Goal: Task Accomplishment & Management: Manage account settings

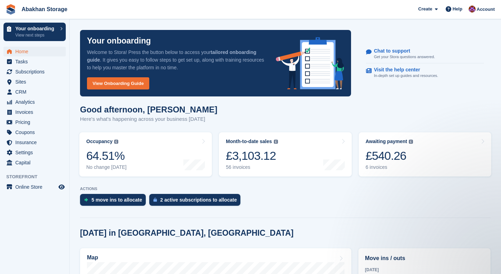
click at [25, 52] on span "Home" at bounding box center [36, 52] width 42 height 10
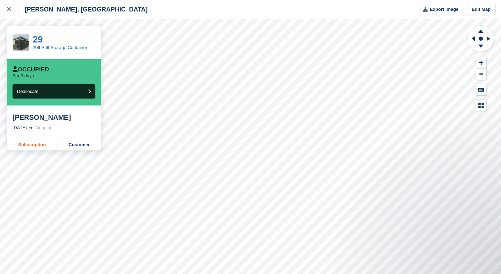
click at [33, 146] on link "Subscription" at bounding box center [32, 144] width 50 height 11
click at [7, 12] on div at bounding box center [12, 9] width 11 height 8
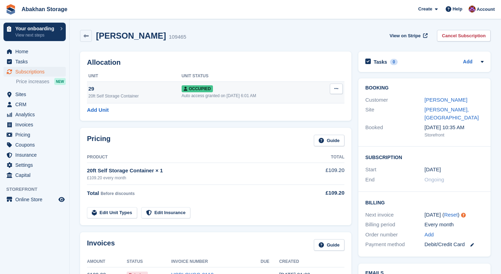
click at [337, 91] on icon at bounding box center [336, 88] width 4 height 5
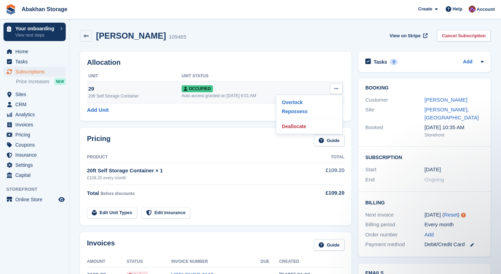
click at [249, 92] on div "Occupied" at bounding box center [249, 88] width 136 height 7
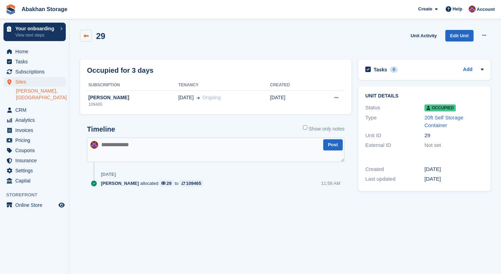
click at [86, 37] on icon at bounding box center [85, 35] width 5 height 5
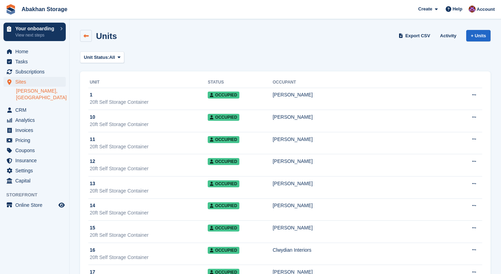
click at [89, 35] on link at bounding box center [86, 36] width 12 height 12
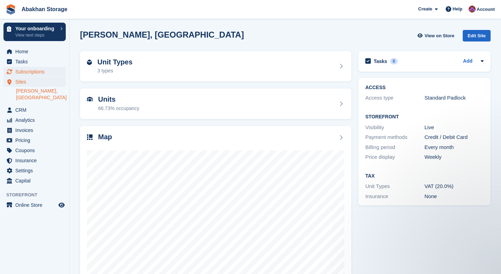
click at [34, 71] on span "Subscriptions" at bounding box center [36, 72] width 42 height 10
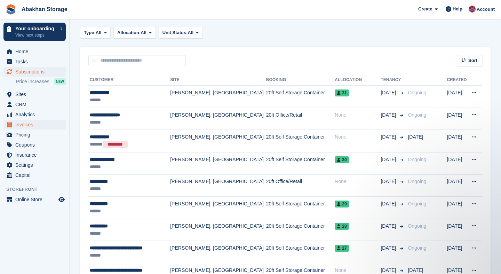
click at [27, 123] on span "Invoices" at bounding box center [36, 125] width 42 height 10
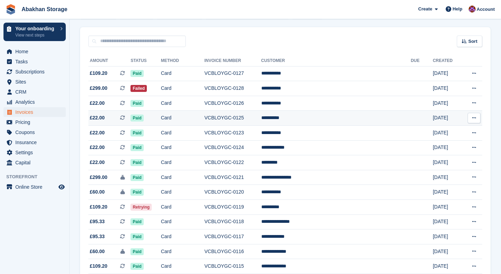
scroll to position [74, 0]
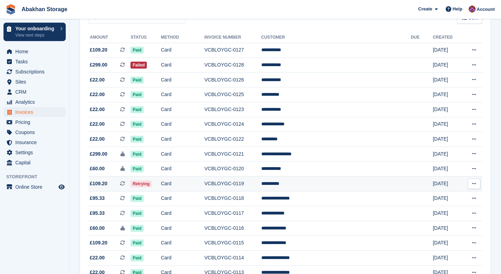
click at [257, 185] on td "VCBLOYGC-0119" at bounding box center [232, 183] width 57 height 15
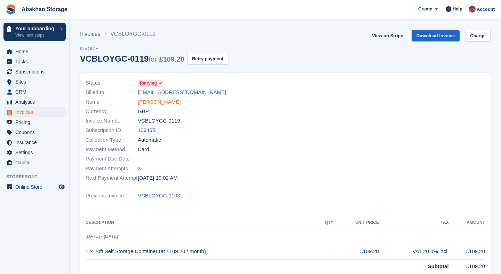
click at [161, 104] on link "[PERSON_NAME]" at bounding box center [159, 102] width 43 height 8
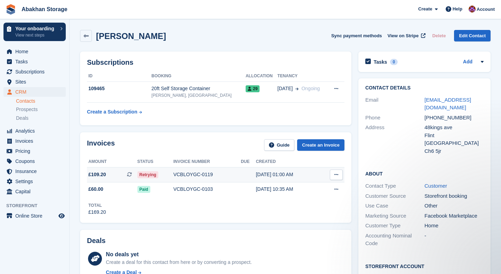
click at [335, 175] on icon at bounding box center [336, 174] width 4 height 5
click at [299, 210] on p "View Subscription" at bounding box center [309, 214] width 60 height 9
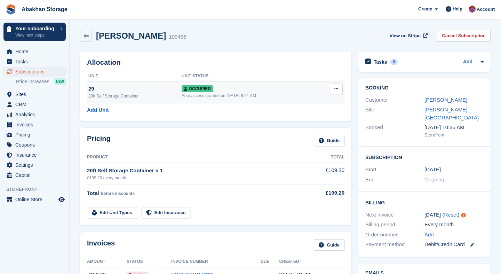
click at [337, 90] on icon at bounding box center [336, 88] width 4 height 5
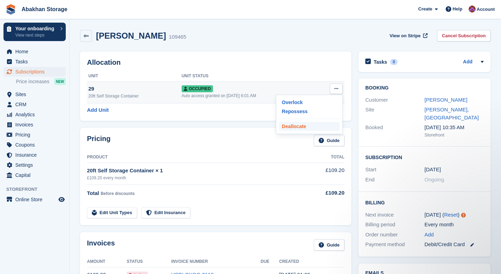
click at [296, 127] on p "Deallocate" at bounding box center [309, 126] width 60 height 9
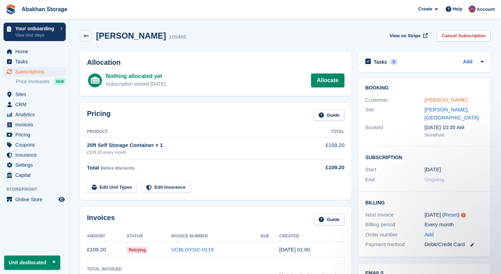
click at [431, 100] on link "Phil myers" at bounding box center [445, 100] width 43 height 6
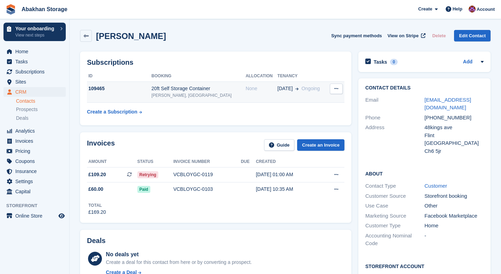
click at [336, 86] on icon at bounding box center [336, 88] width 4 height 5
click at [325, 98] on p "Cancel subscription" at bounding box center [309, 102] width 60 height 9
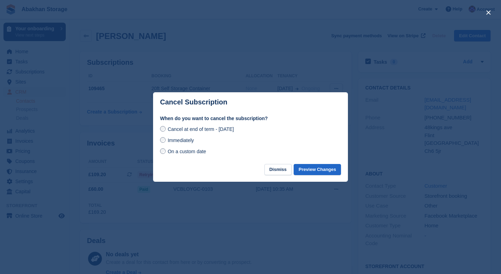
click at [173, 139] on span "Immediately" at bounding box center [181, 140] width 26 height 6
click at [325, 170] on button "Preview Changes" at bounding box center [316, 169] width 47 height 11
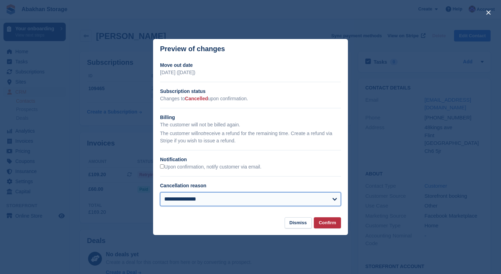
select select "*******"
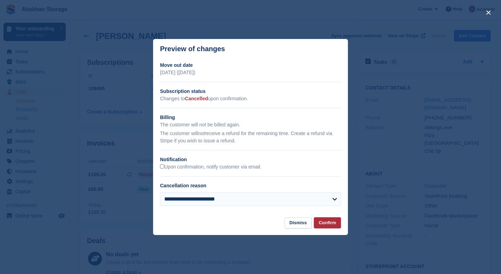
click at [326, 219] on button "Confirm" at bounding box center [327, 222] width 27 height 11
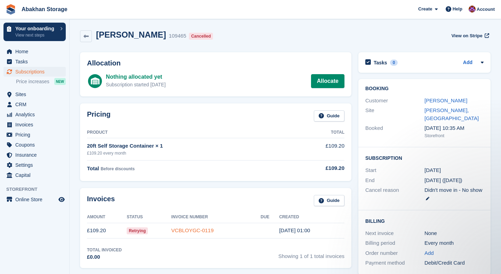
click at [188, 230] on link "VCBLOYGC-0119" at bounding box center [192, 230] width 42 height 6
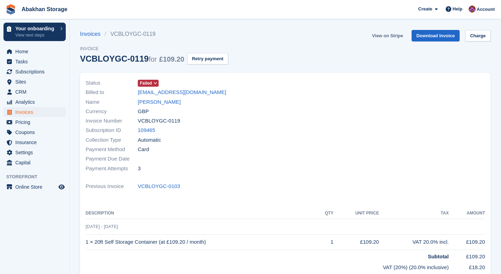
click at [393, 35] on link "View on Stripe" at bounding box center [387, 35] width 37 height 11
